Goal: Task Accomplishment & Management: Use online tool/utility

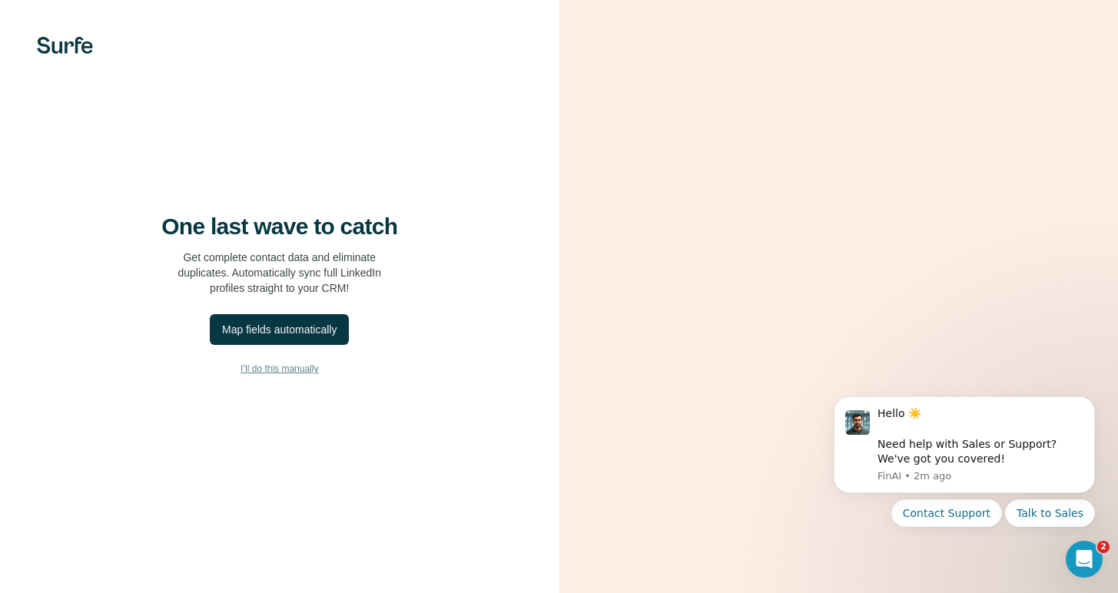
click at [308, 376] on span "I’ll do this manually" at bounding box center [280, 369] width 78 height 14
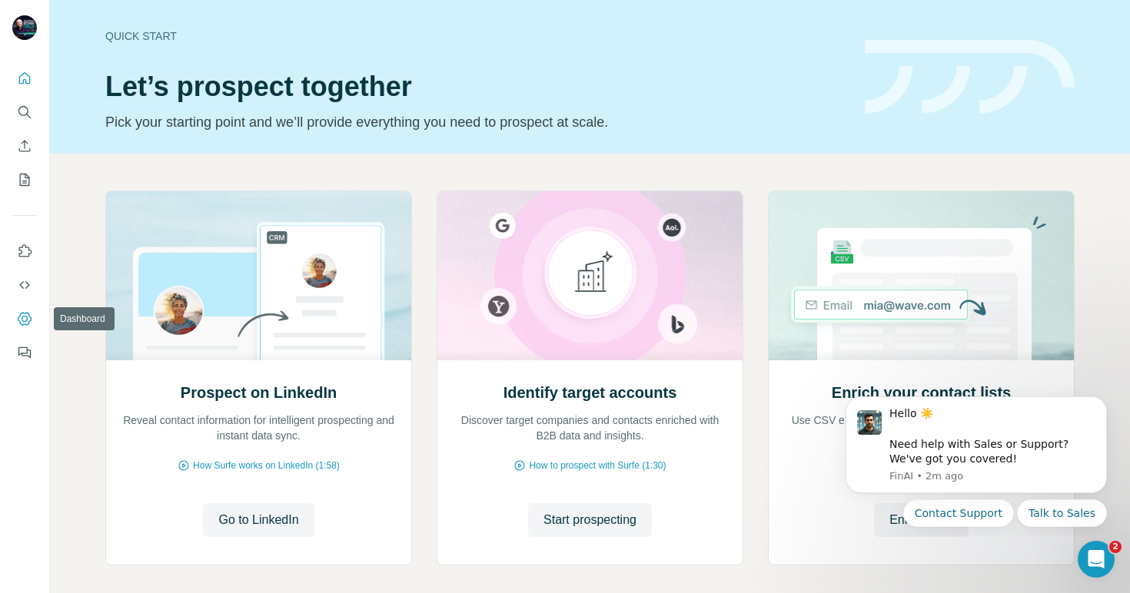
click at [22, 315] on icon "Dashboard" at bounding box center [24, 318] width 15 height 15
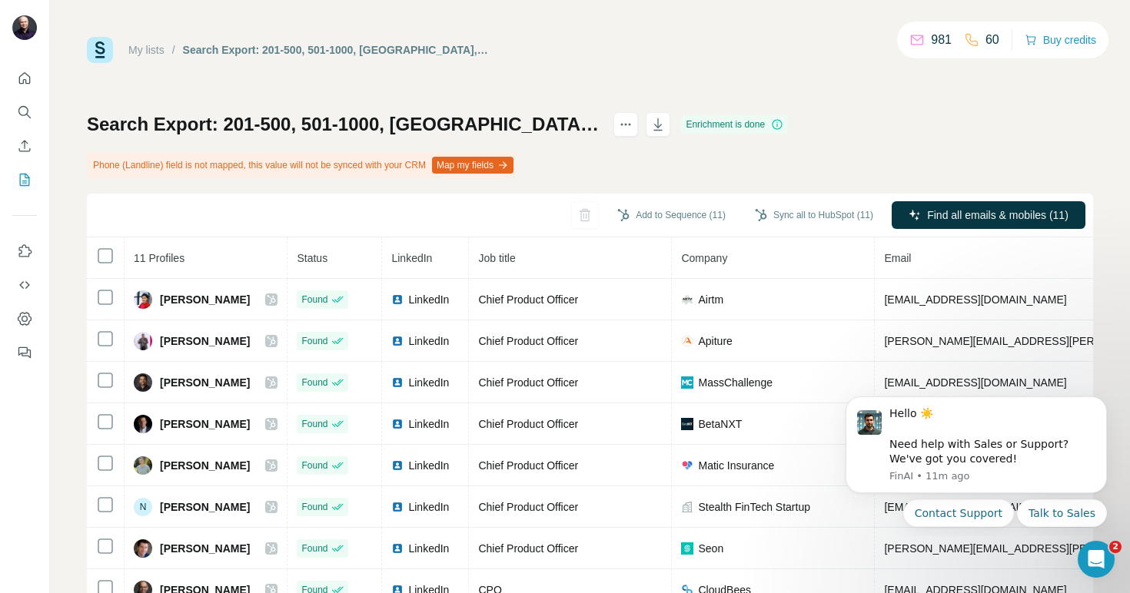
click at [786, 165] on div "Search Export: 201-500, 501-1000, North America, Chief Product Officer, North A…" at bounding box center [590, 377] width 1006 height 531
click at [755, 214] on icon "button" at bounding box center [761, 215] width 12 height 12
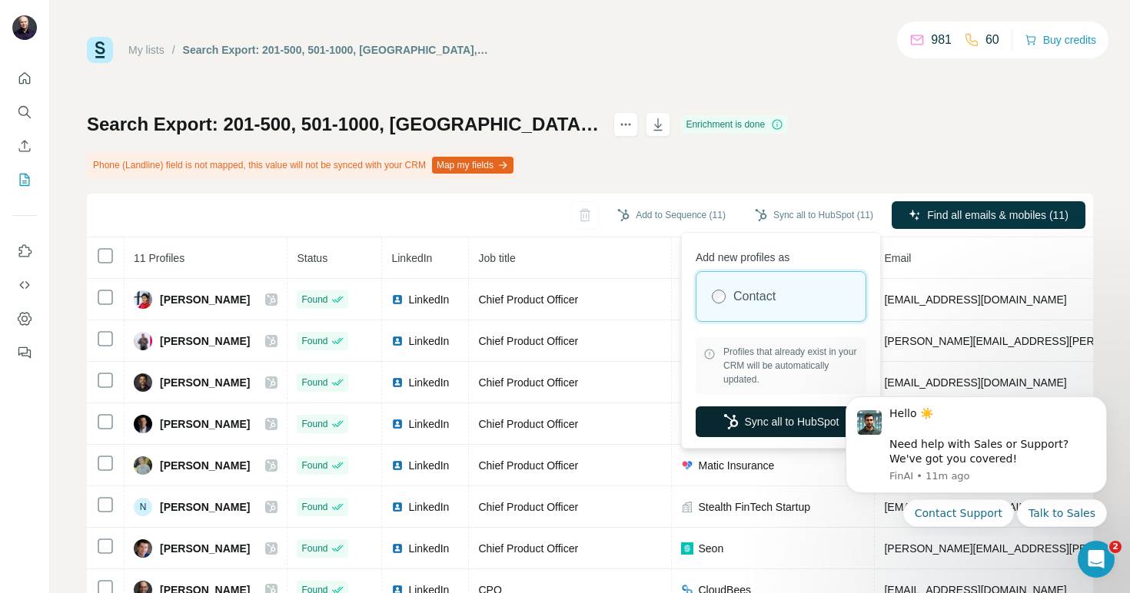
click at [782, 422] on button "Sync all to HubSpot" at bounding box center [780, 421] width 171 height 31
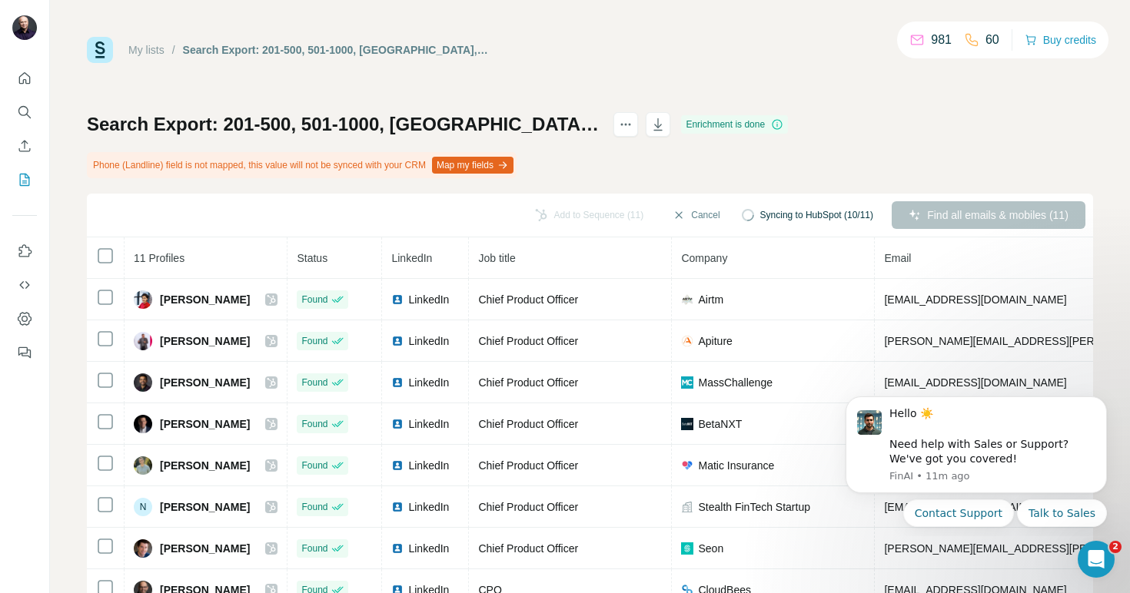
click at [154, 45] on link "My lists" at bounding box center [146, 50] width 36 height 12
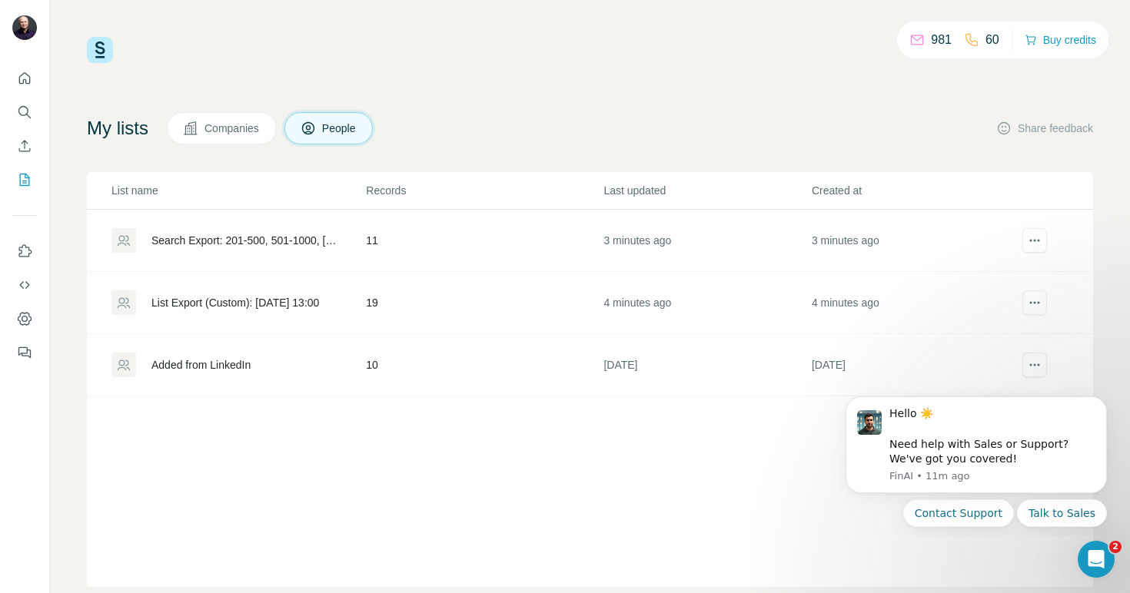
click at [280, 300] on div "List Export (Custom): [DATE] 13:00" at bounding box center [235, 302] width 168 height 15
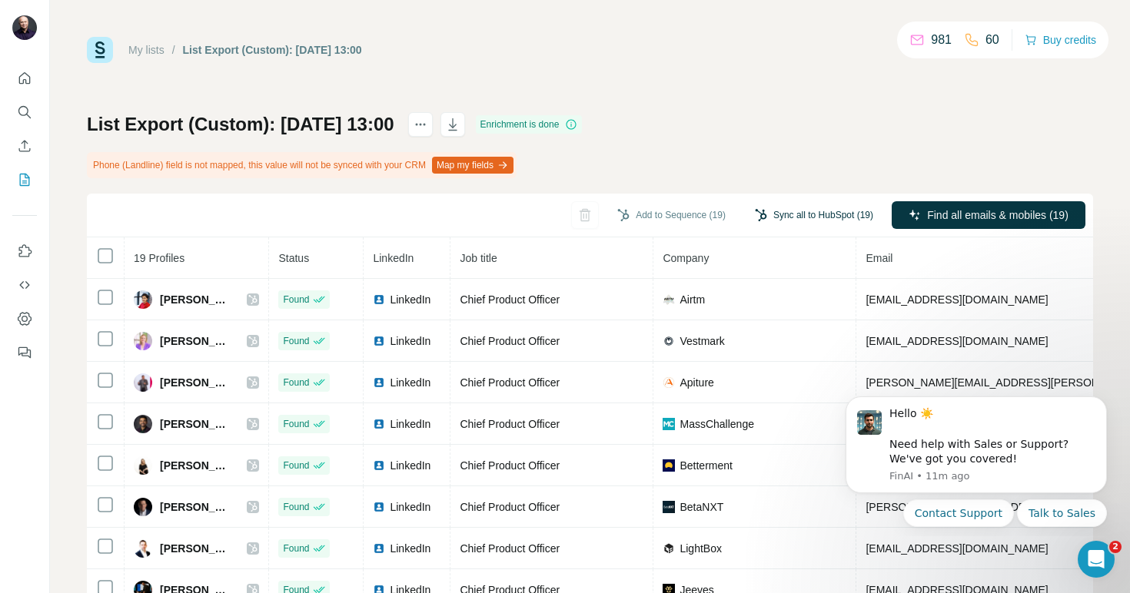
click at [786, 216] on button "Sync all to HubSpot (19)" at bounding box center [814, 215] width 140 height 23
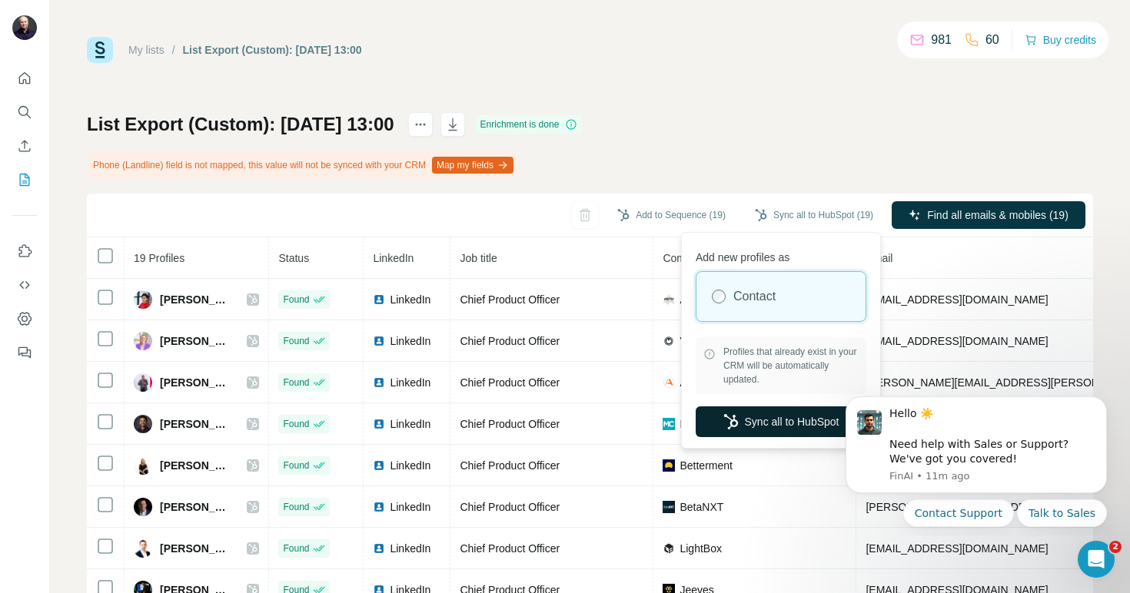
click at [783, 424] on button "Sync all to HubSpot" at bounding box center [780, 421] width 171 height 31
